Goal: Information Seeking & Learning: Find specific fact

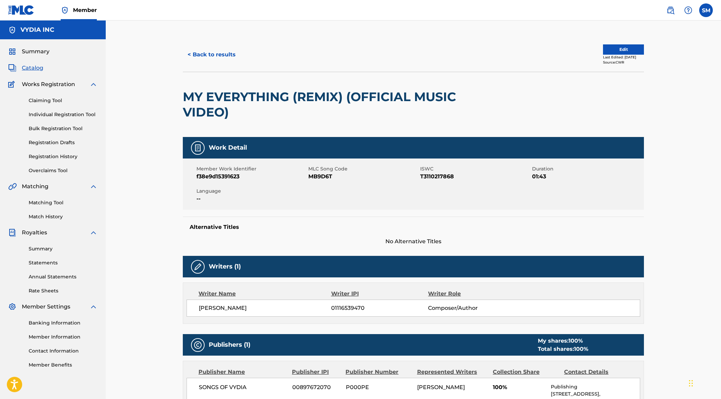
click at [201, 54] on button "< Back to results" at bounding box center [212, 54] width 58 height 17
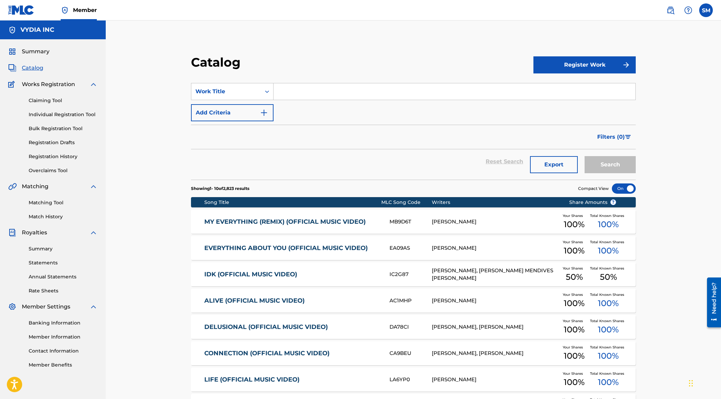
click at [295, 91] on input "Search Form" at bounding box center [455, 91] width 362 height 16
paste input "Off Deez"
type input "Off Deez"
click at [605, 156] on button "Search" at bounding box center [610, 164] width 51 height 17
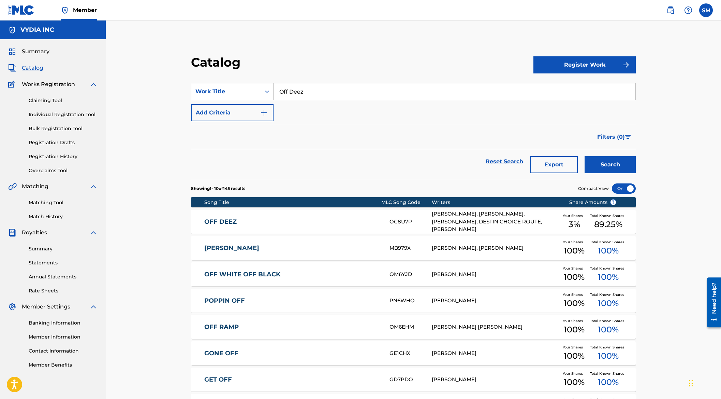
click at [484, 224] on div "[PERSON_NAME], [PERSON_NAME], [PERSON_NAME], DESTIN CHOICE ROUTE, [PERSON_NAME]" at bounding box center [495, 221] width 127 height 23
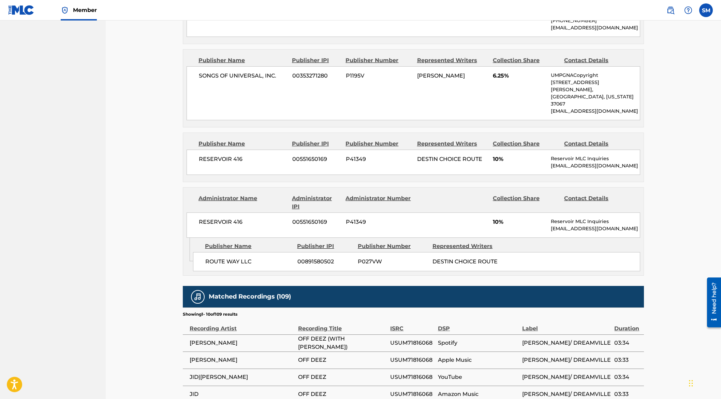
scroll to position [124, 0]
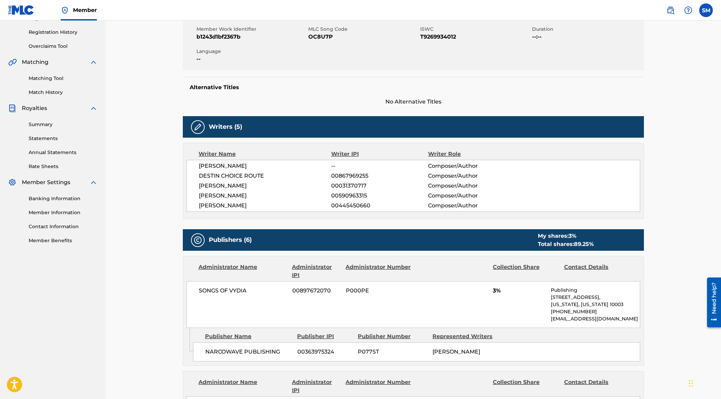
click at [368, 207] on span "00445450660" at bounding box center [379, 205] width 97 height 8
click at [343, 215] on div "Writer Name Writer IPI Writer Role [PERSON_NAME] -- Composer/Author DESTIN CHOI…" at bounding box center [413, 181] width 461 height 76
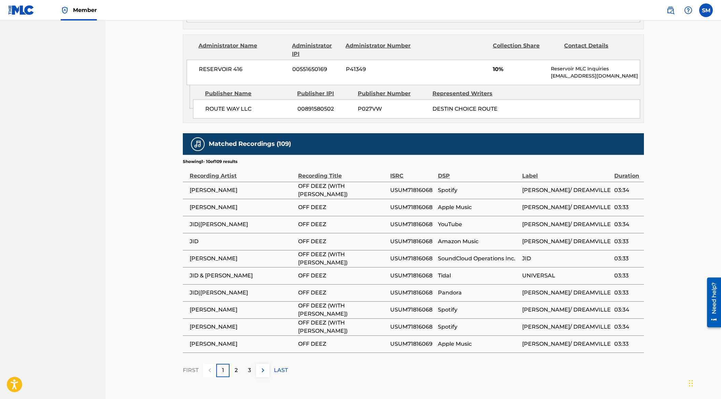
scroll to position [828, 0]
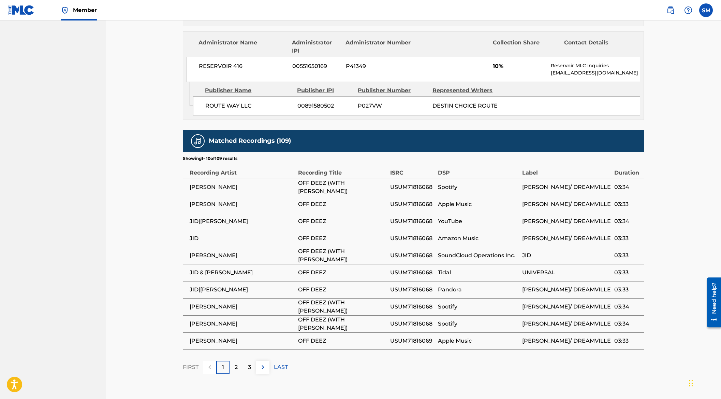
click at [404, 183] on span "USUM71816068" at bounding box center [412, 187] width 44 height 8
copy span "USUM71816068"
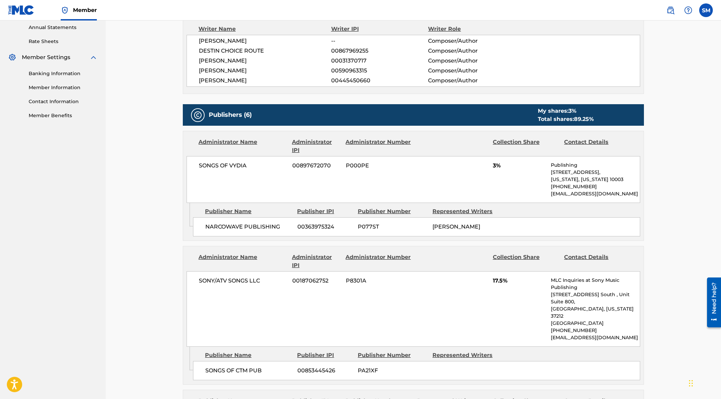
scroll to position [0, 0]
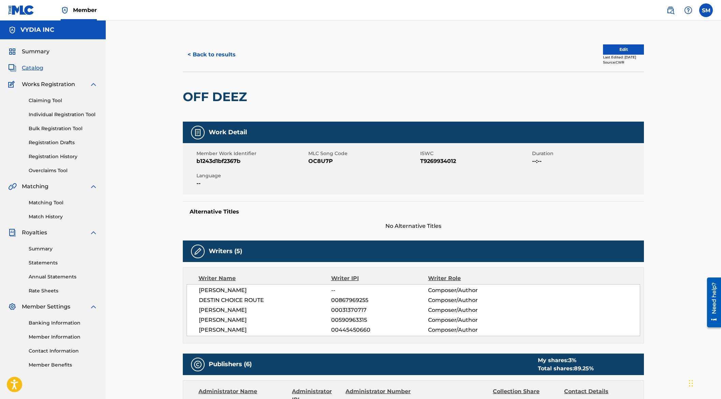
click at [216, 53] on button "< Back to results" at bounding box center [212, 54] width 58 height 17
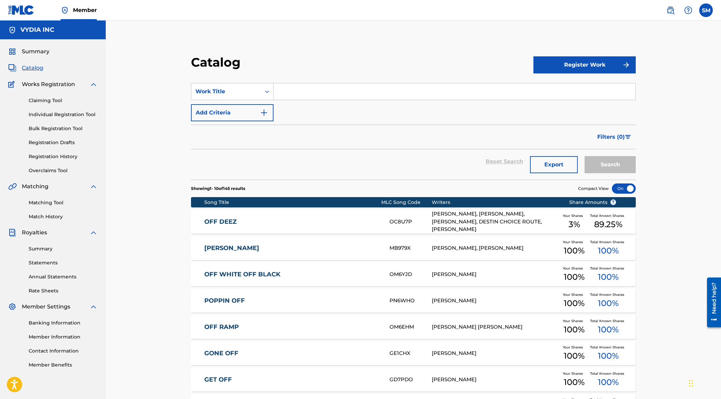
click at [306, 92] on input "Search Form" at bounding box center [455, 91] width 362 height 16
paste input "Figure You Out"
type input "Figure You Out"
click at [615, 162] on button "Search" at bounding box center [610, 164] width 51 height 17
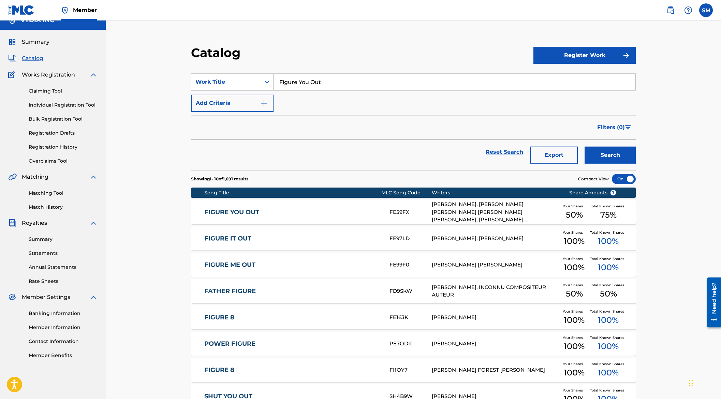
scroll to position [11, 0]
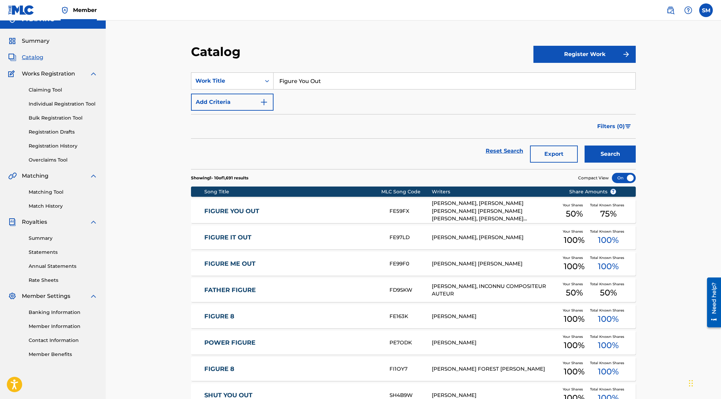
click at [491, 205] on div "[PERSON_NAME], [PERSON_NAME] [PERSON_NAME] [PERSON_NAME] [PERSON_NAME], [PERSON…" at bounding box center [495, 210] width 127 height 23
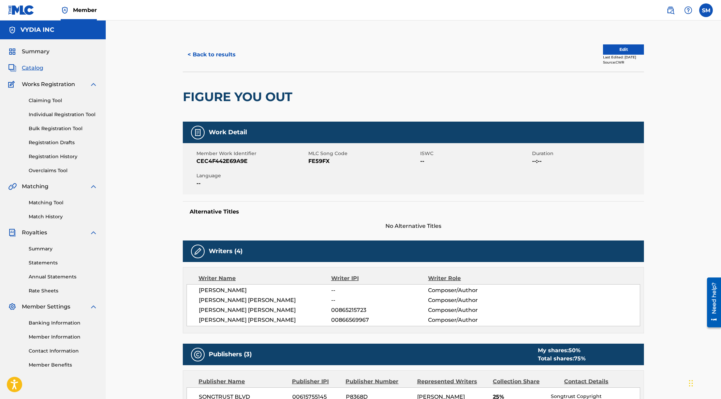
click at [223, 55] on button "< Back to results" at bounding box center [212, 54] width 58 height 17
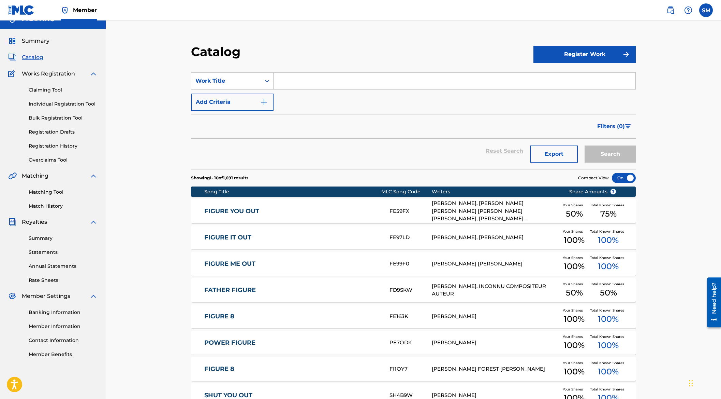
click at [321, 80] on input "Search Form" at bounding box center [455, 81] width 362 height 16
paste input "Beg For It"
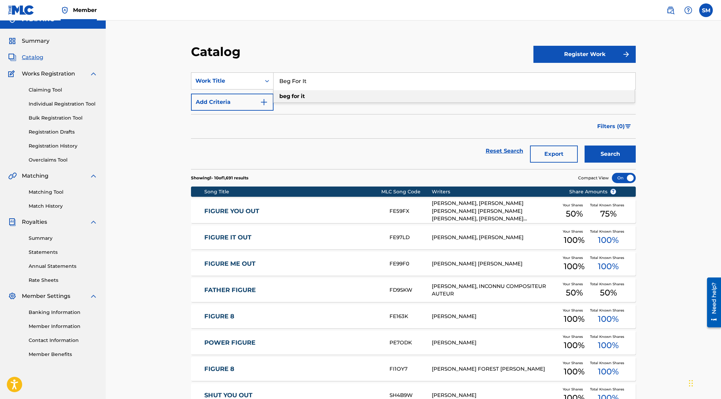
type input "Beg For It"
click at [598, 151] on button "Search" at bounding box center [610, 153] width 51 height 17
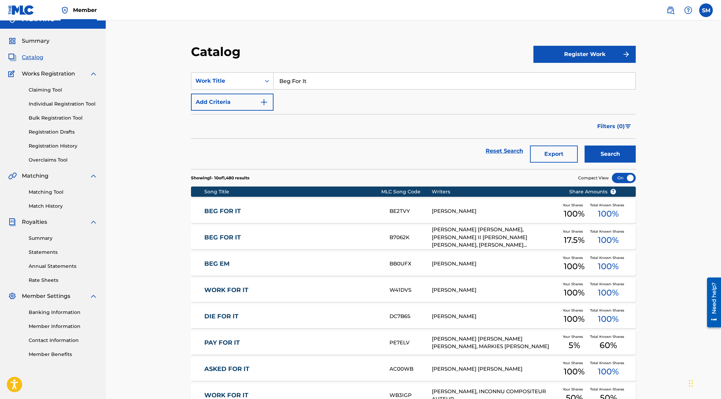
click at [511, 235] on div "[PERSON_NAME] [PERSON_NAME], [PERSON_NAME] II [PERSON_NAME] [PERSON_NAME], [PER…" at bounding box center [495, 237] width 127 height 23
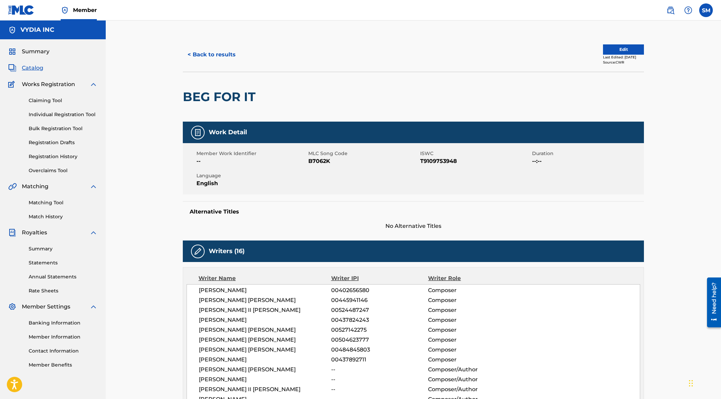
click at [218, 51] on button "< Back to results" at bounding box center [212, 54] width 58 height 17
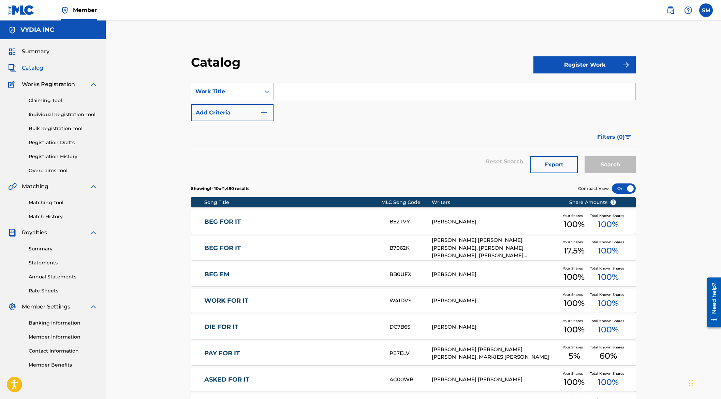
click at [288, 92] on input "Search Form" at bounding box center [455, 91] width 362 height 16
paste input "THEY JUST PUT MY DOG DOWN (RIP TUGBOAT [PERSON_NAME])"
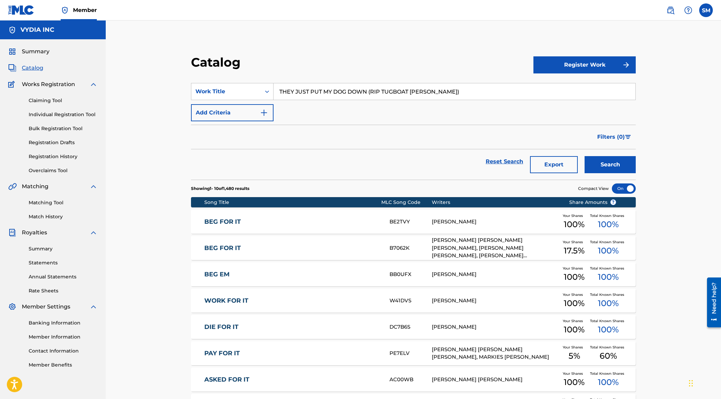
type input "THEY JUST PUT MY DOG DOWN (RIP TUGBOAT [PERSON_NAME])"
click at [614, 170] on button "Search" at bounding box center [610, 164] width 51 height 17
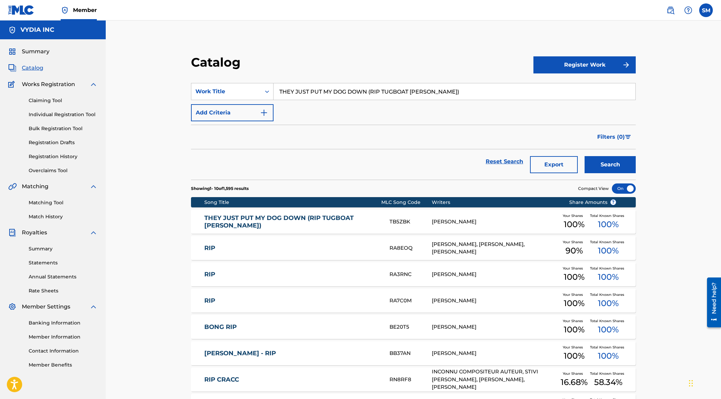
click at [397, 213] on div "THEY JUST PUT MY DOG DOWN (RIP TUGBOAT [PERSON_NAME]) TB5ZBK [PERSON_NAME] Your…" at bounding box center [413, 222] width 445 height 24
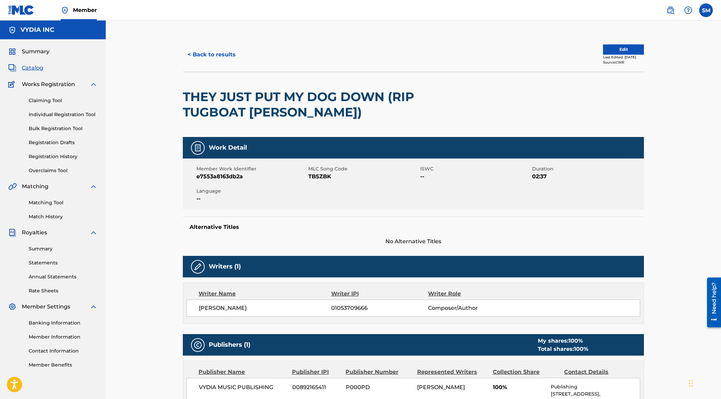
click at [636, 58] on div "Last Edited: [DATE]" at bounding box center [623, 57] width 41 height 5
click at [653, 59] on div "< Back to results Edit Last Edited: [DATE] Source: CWR THEY JUST PUT MY DOG DOW…" at bounding box center [414, 406] width 616 height 772
